Goal: Task Accomplishment & Management: Use online tool/utility

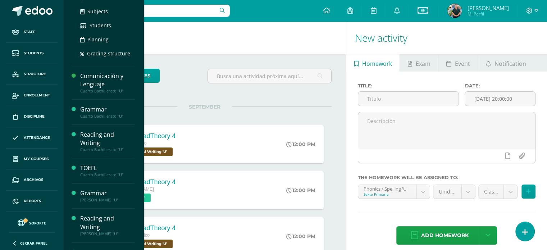
scroll to position [400, 0]
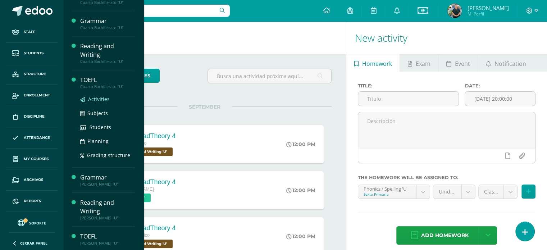
click at [95, 97] on span "Activities" at bounding box center [99, 99] width 22 height 7
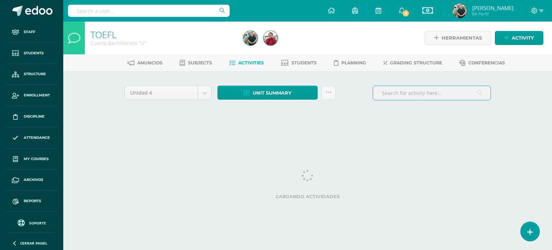
click at [424, 89] on input "text" at bounding box center [432, 93] width 118 height 14
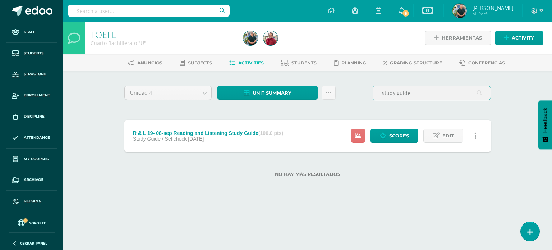
type input "study guide"
click at [358, 136] on icon at bounding box center [358, 136] width 6 height 6
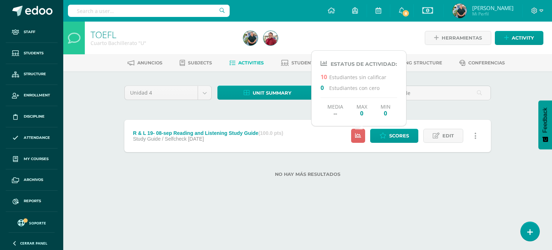
click at [312, 144] on div "R & L 19- 08-sep Reading and Listening Study Guide (100.0 pts) Study Guide / Se…" at bounding box center [307, 136] width 367 height 32
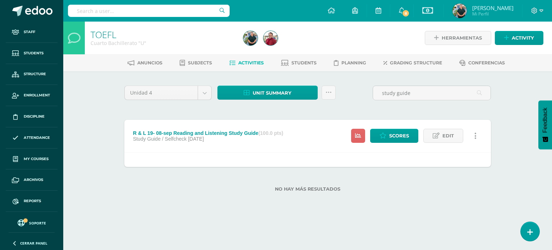
click at [231, 63] on icon at bounding box center [232, 63] width 6 height 6
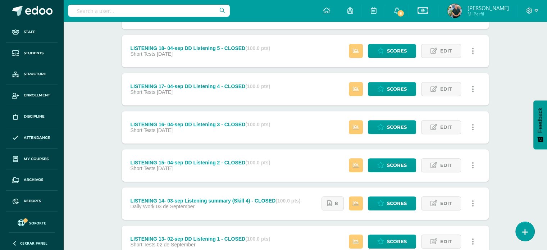
scroll to position [314, 0]
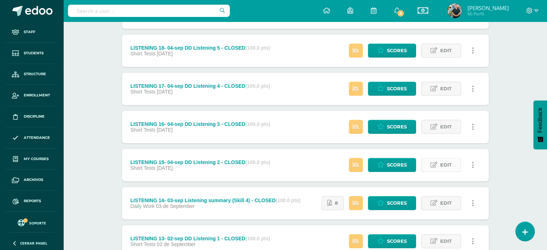
click at [440, 161] on span "Edit" at bounding box center [446, 164] width 12 height 13
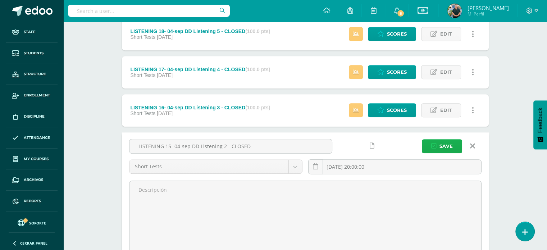
scroll to position [330, 0]
click at [472, 142] on icon at bounding box center [472, 146] width 5 height 8
